Goal: Information Seeking & Learning: Learn about a topic

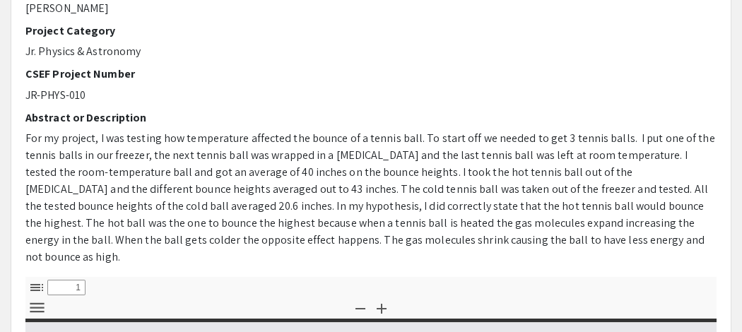
select select "custom"
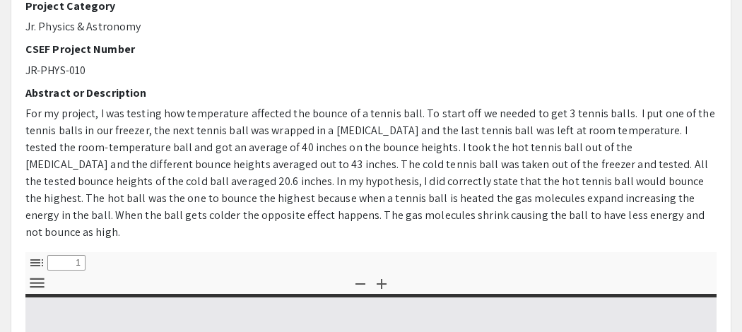
type input "0"
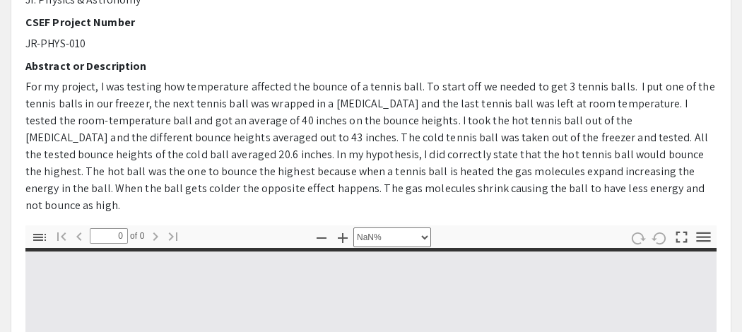
select select "auto"
type input "1"
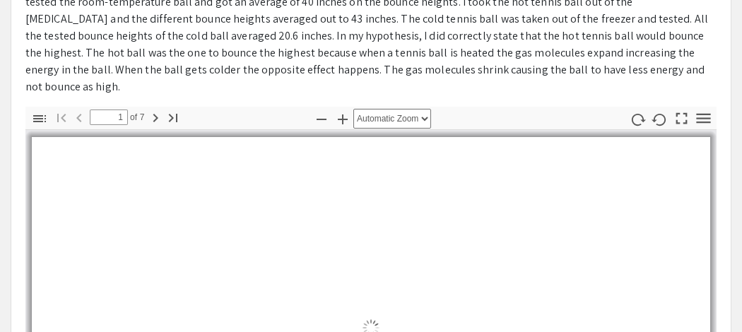
select select "auto"
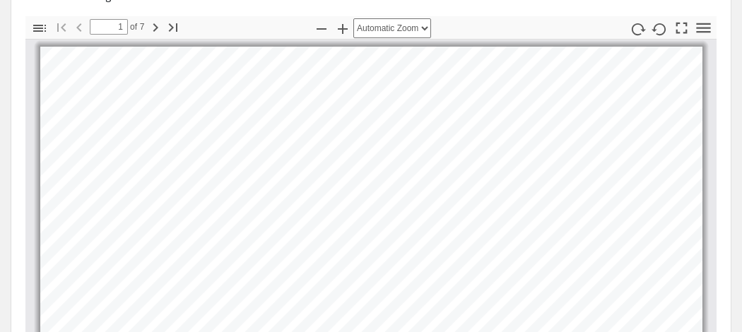
scroll to position [436, 0]
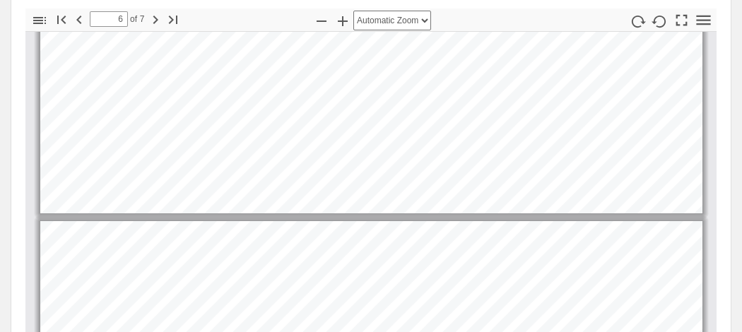
type input "7"
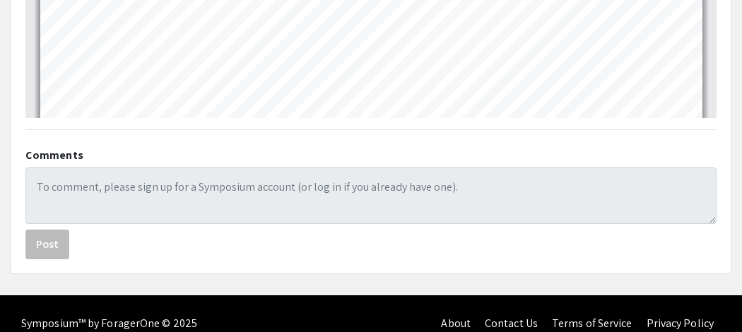
scroll to position [0, 0]
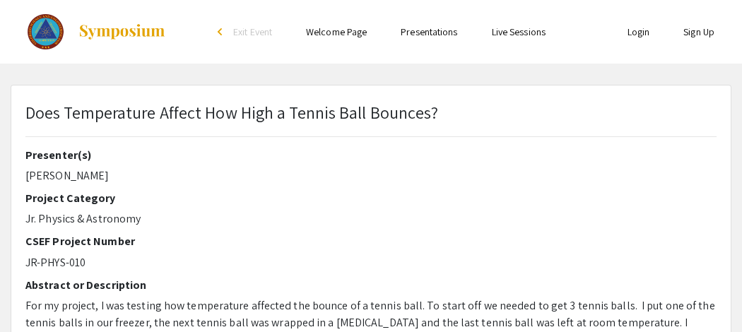
select select "custom"
type input "0"
select select "auto"
type input "1"
select select "auto"
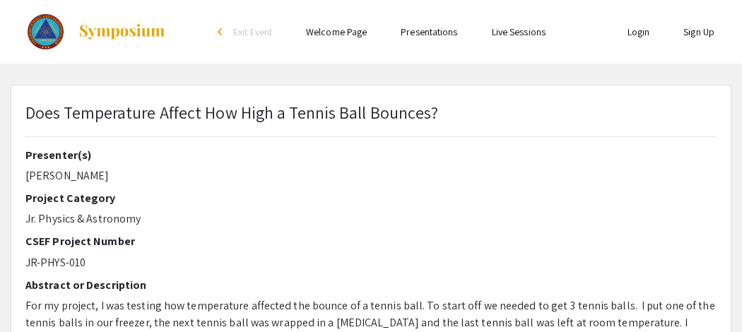
select select "custom"
type input "0"
select select "auto"
type input "1"
select select "auto"
